Goal: Navigation & Orientation: Find specific page/section

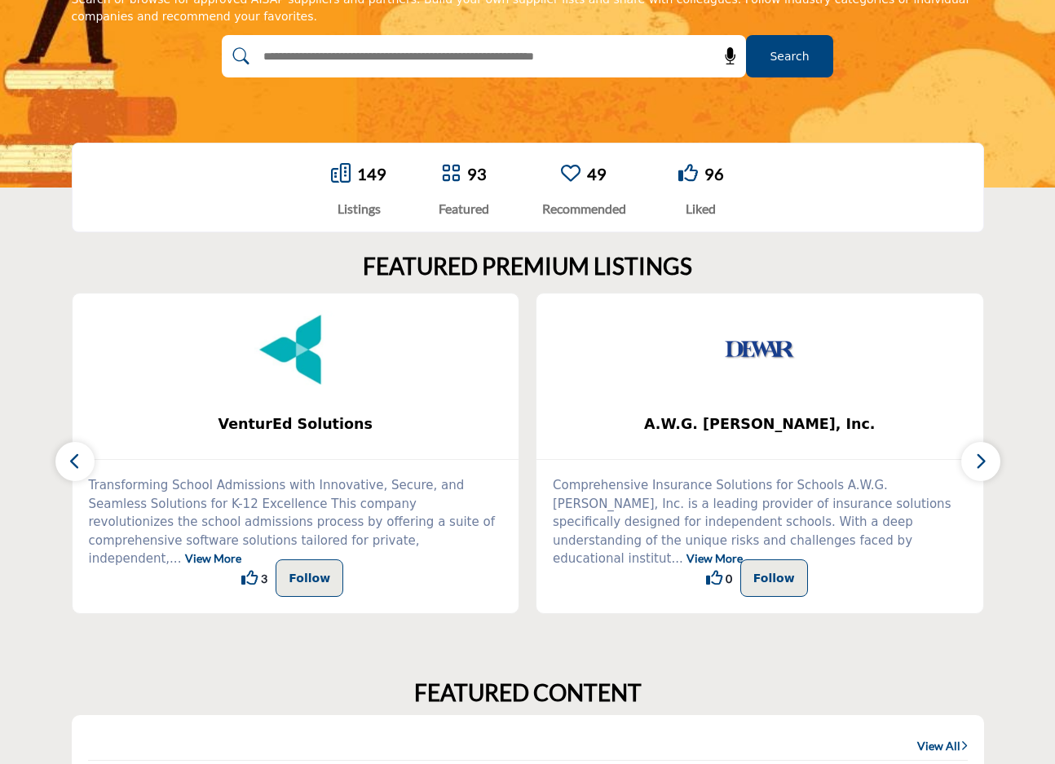
scroll to position [255, 0]
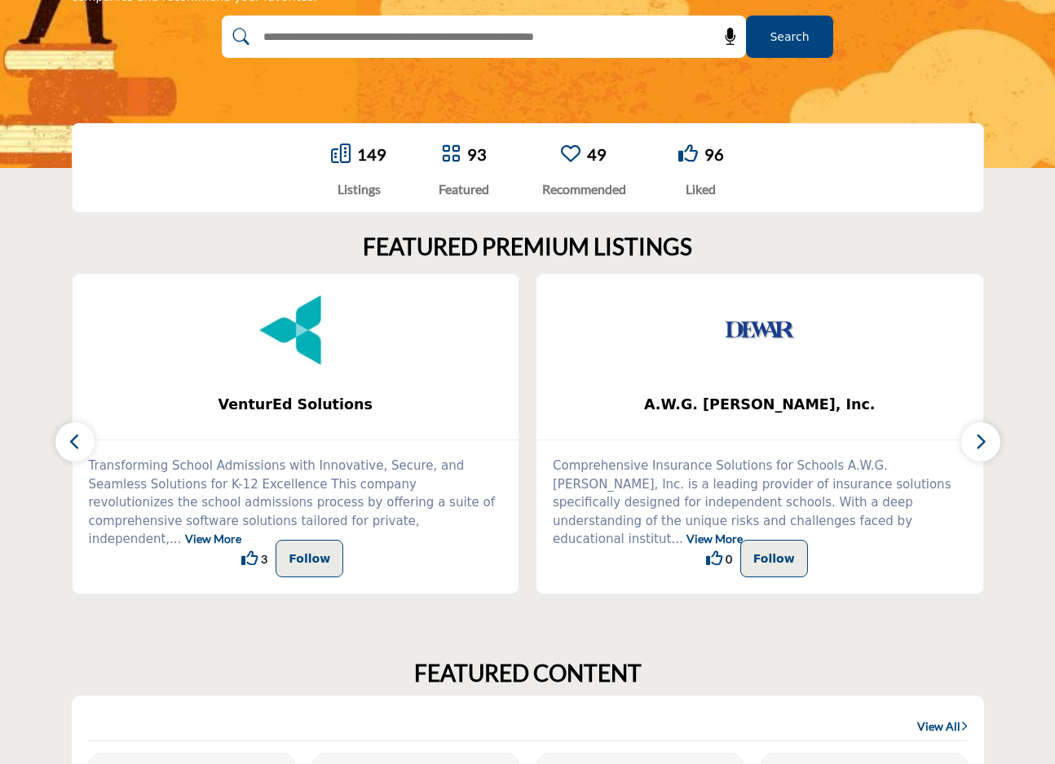
click at [983, 443] on icon "button" at bounding box center [981, 441] width 13 height 20
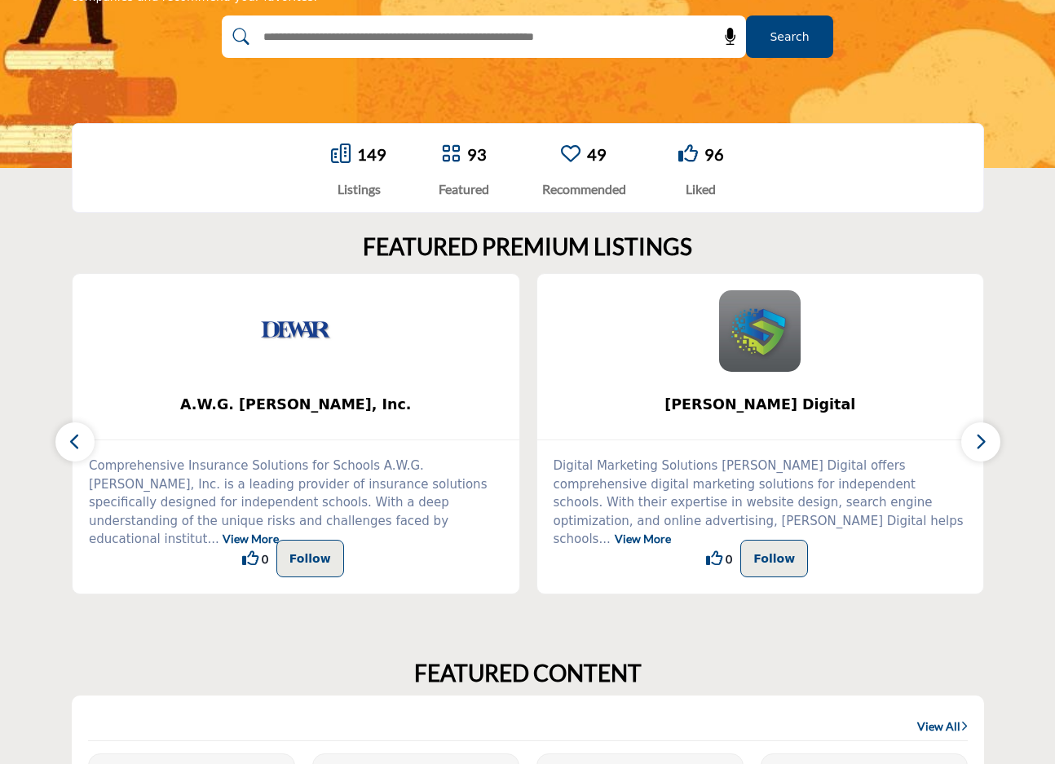
click at [983, 443] on icon "button" at bounding box center [981, 441] width 13 height 20
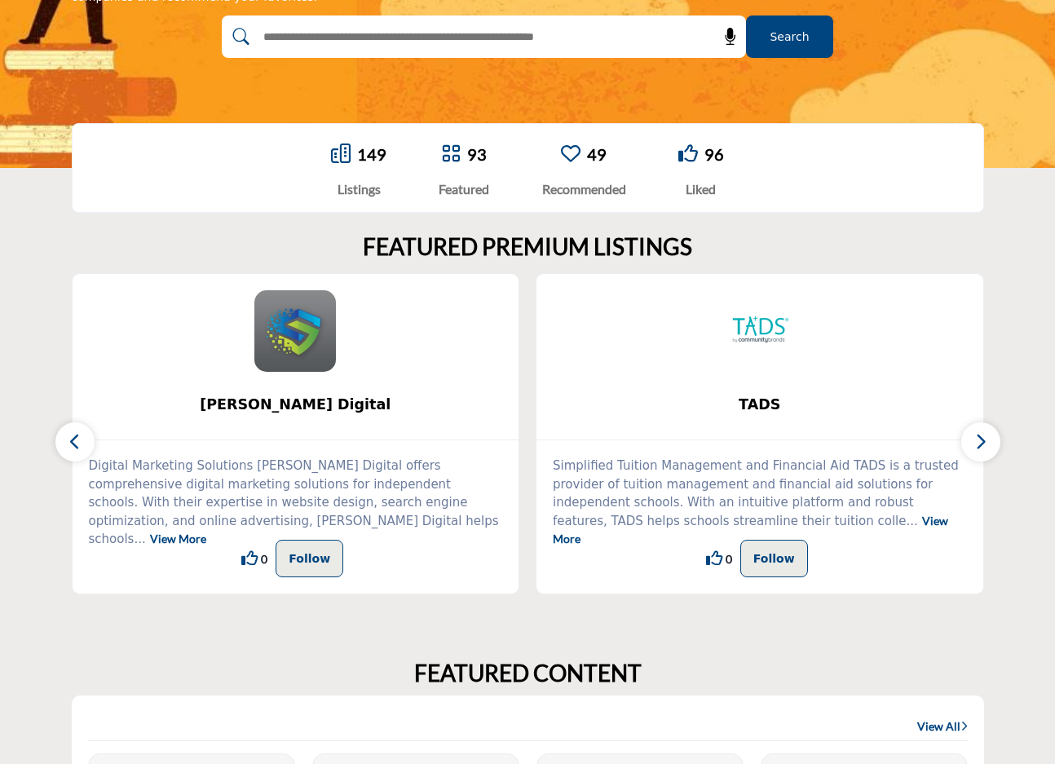
click at [983, 443] on icon "button" at bounding box center [981, 441] width 13 height 20
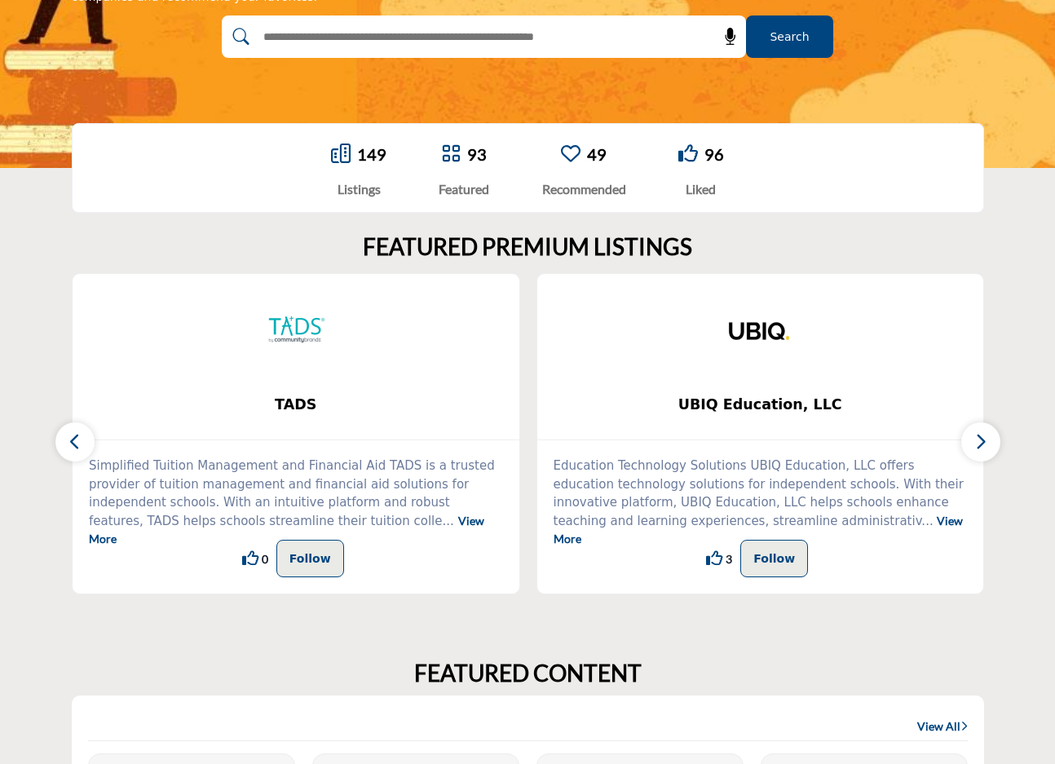
click at [983, 443] on icon "button" at bounding box center [981, 441] width 13 height 20
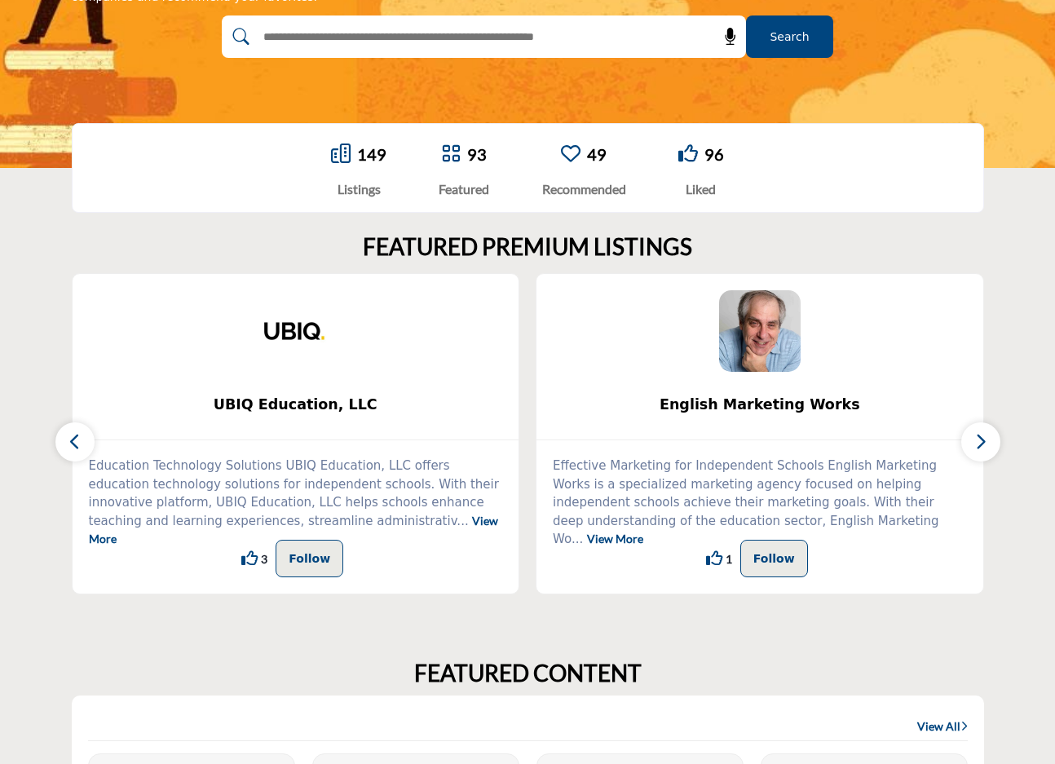
click at [983, 443] on icon "button" at bounding box center [981, 441] width 13 height 20
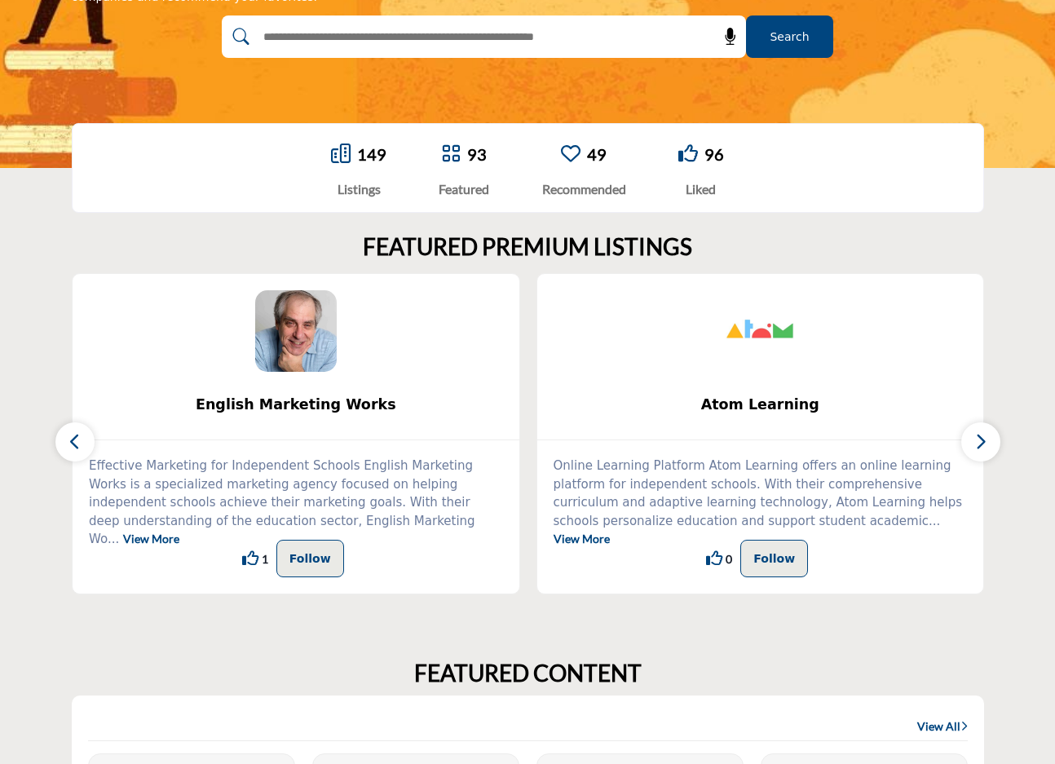
click at [983, 443] on icon "button" at bounding box center [981, 441] width 13 height 20
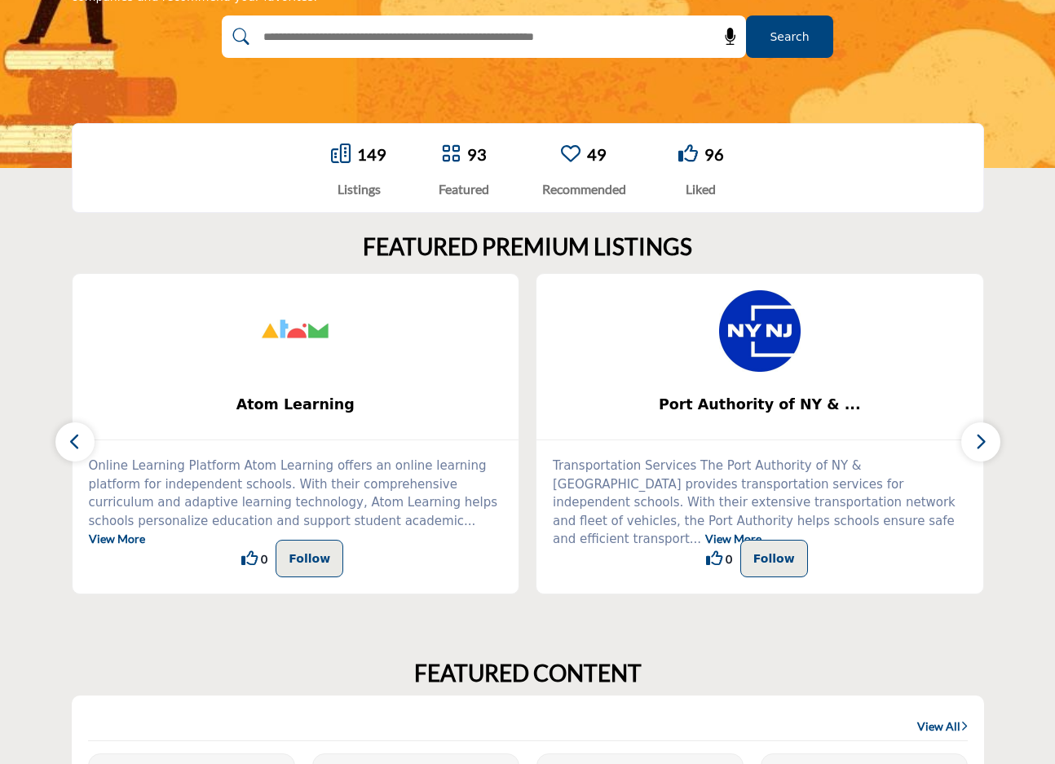
click at [983, 443] on icon "button" at bounding box center [981, 441] width 13 height 20
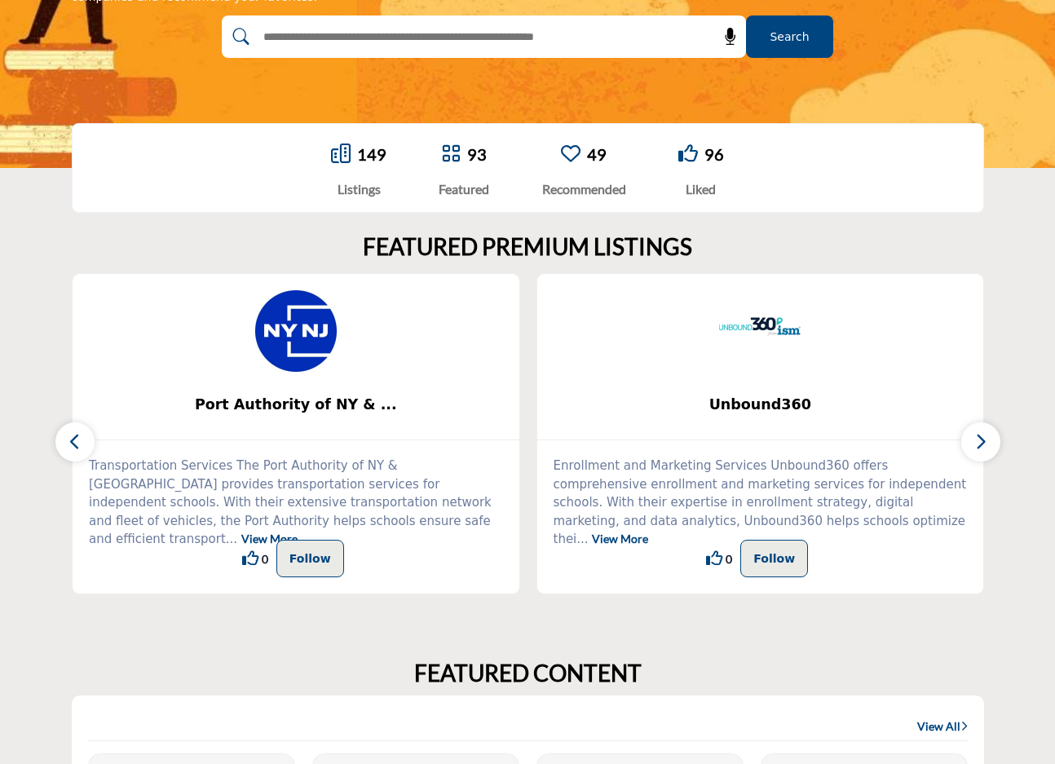
click at [983, 443] on icon "button" at bounding box center [981, 441] width 13 height 20
click at [357, 165] on p "149" at bounding box center [371, 154] width 29 height 24
click at [600, 150] on link "49" at bounding box center [597, 154] width 20 height 20
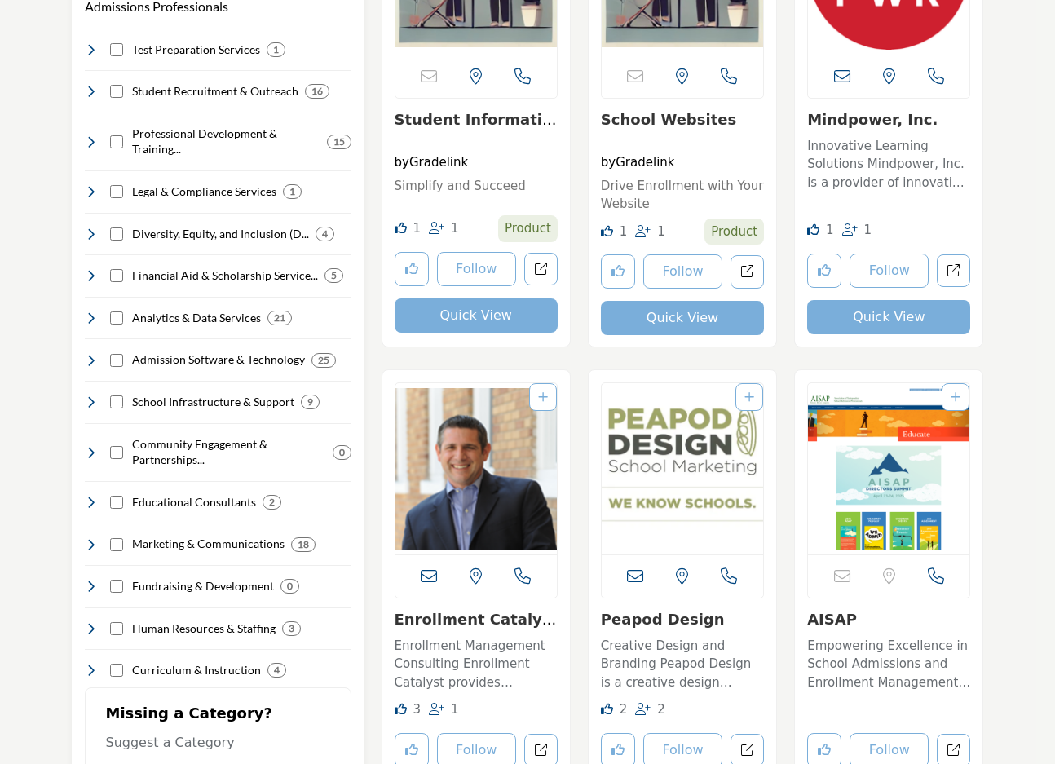
scroll to position [594, 0]
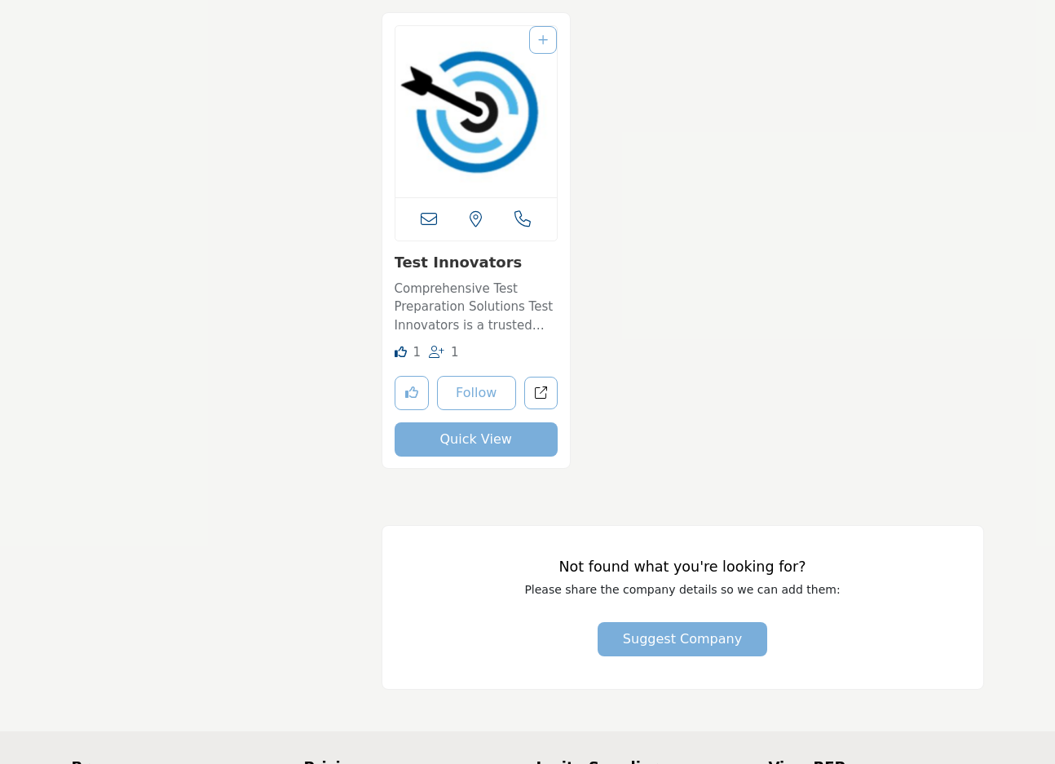
scroll to position [8164, 0]
